Goal: Task Accomplishment & Management: Use online tool/utility

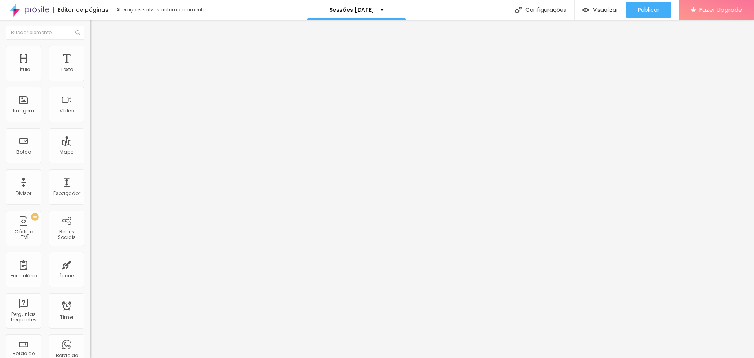
drag, startPoint x: 81, startPoint y: 163, endPoint x: 0, endPoint y: 166, distance: 81.0
click at [90, 166] on div "Texto RESERVAR P/ WHATSAPP Alinhamento [GEOGRAPHIC_DATA] Link URL [URL][DOMAIN_…" at bounding box center [135, 118] width 90 height 114
type input "[URL][DOMAIN_NAME][PHONE_NUMBER]"
click at [90, 225] on div "Editar Botão Conteúdo Estilo Avançado Texto RESERVAR P/ WHATSAPP Alinhamento [G…" at bounding box center [135, 189] width 90 height 338
paste input "[URL][DOMAIN_NAME][PHONE_NUMBER]"
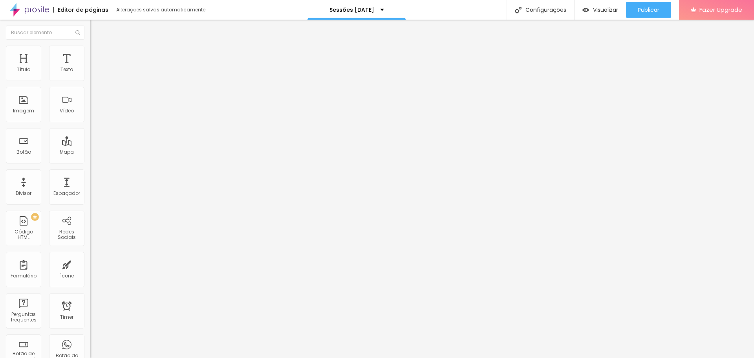
paste input "[URL][DOMAIN_NAME][PHONE_NUMBER]"
type input "[URL][DOMAIN_NAME][DOMAIN_NAME][PHONE_NUMBER]"
paste input "[URL][DOMAIN_NAME][PHONE_NUMBER]"
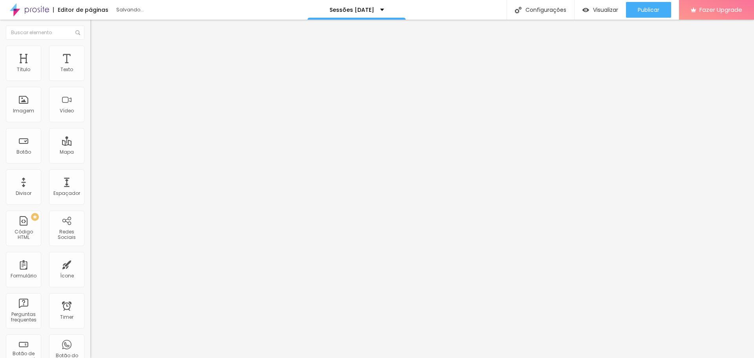
type input "[URL][DOMAIN_NAME][PHONE_NUMBER]"
paste input "[URL][DOMAIN_NAME][PHONE_NUMBER]"
type input "[URL][DOMAIN_NAME][PHONE_NUMBER]"
paste input "[URL][DOMAIN_NAME][PHONE_NUMBER]"
type input "[URL][DOMAIN_NAME][PHONE_NUMBER]"
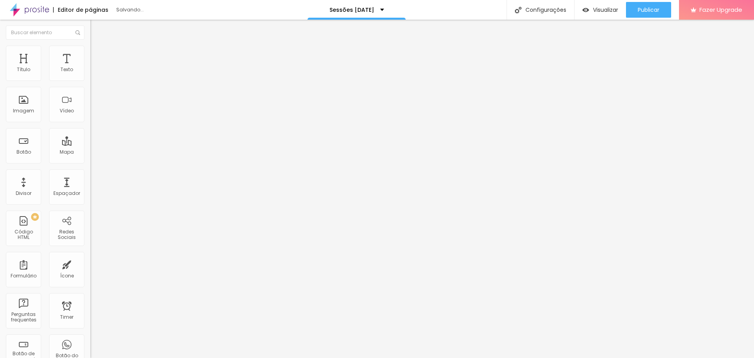
paste input "[URL][DOMAIN_NAME][PHONE_NUMBER]"
type input "[URL][DOMAIN_NAME][PHONE_NUMBER]"
paste input "[URL][DOMAIN_NAME][PHONE_NUMBER]"
type input "[URL][DOMAIN_NAME][PHONE_NUMBER]"
paste input "[URL][DOMAIN_NAME][PHONE_NUMBER]"
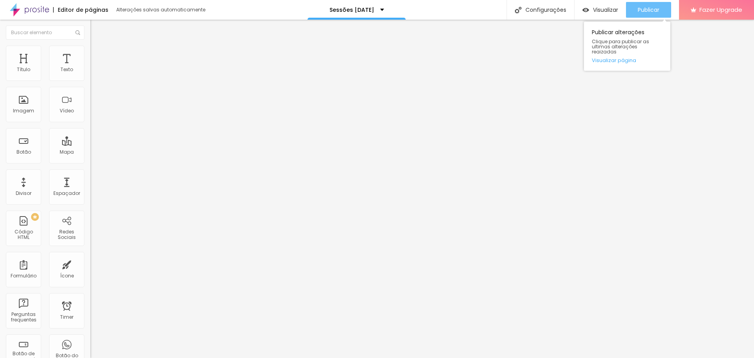
type input "[URL][DOMAIN_NAME][PHONE_NUMBER]"
click at [652, 13] on span "Publicar" at bounding box center [649, 10] width 22 height 6
click at [648, 10] on span "Publicar" at bounding box center [649, 10] width 22 height 6
click at [646, 12] on span "Publicar" at bounding box center [649, 10] width 22 height 6
